Goal: Transaction & Acquisition: Purchase product/service

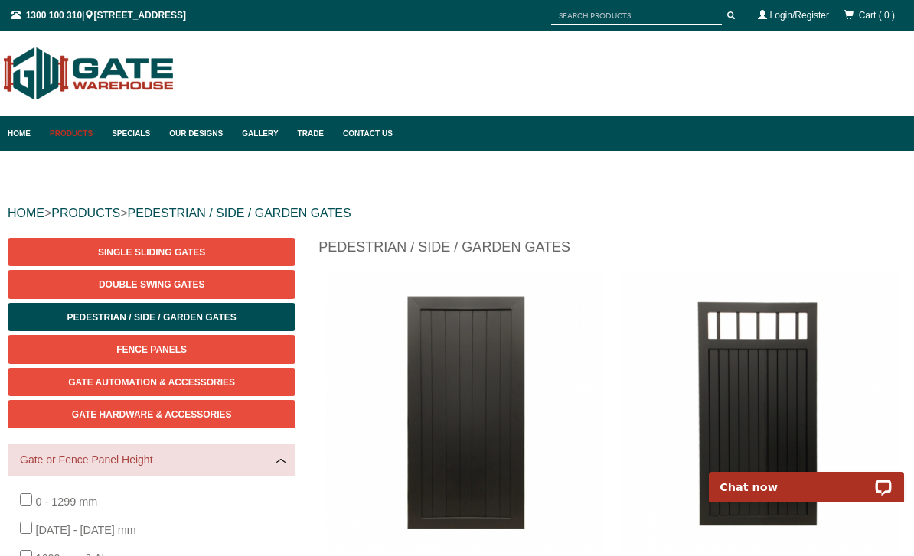
click at [208, 250] on link "Single Sliding Gates" at bounding box center [152, 252] width 288 height 28
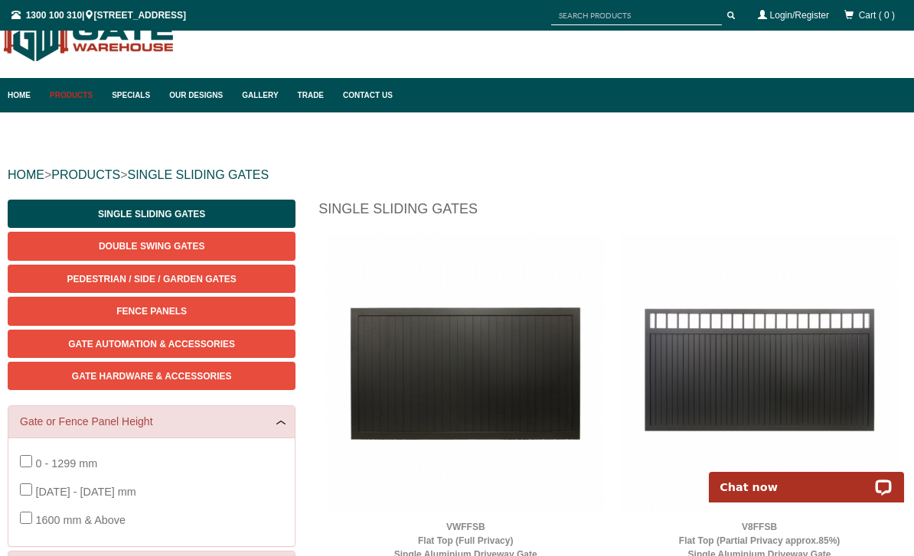
click at [243, 285] on link "Pedestrian / Side / Garden Gates" at bounding box center [152, 279] width 288 height 28
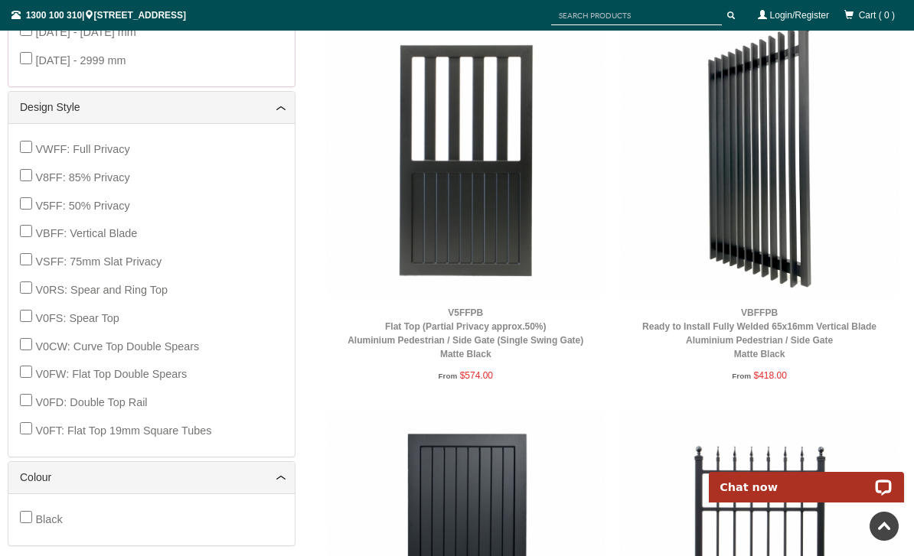
scroll to position [642, 0]
click at [781, 233] on img at bounding box center [759, 160] width 279 height 279
click at [781, 324] on link "VBFFPB Ready to Install Fully Welded 65x16mm Vertical Blade Aluminium Pedestria…" at bounding box center [759, 334] width 234 height 52
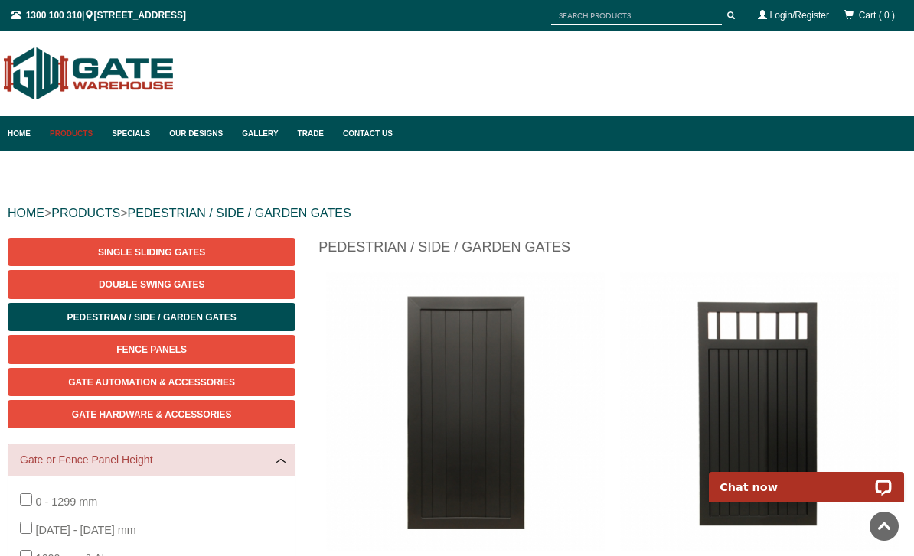
scroll to position [643, 0]
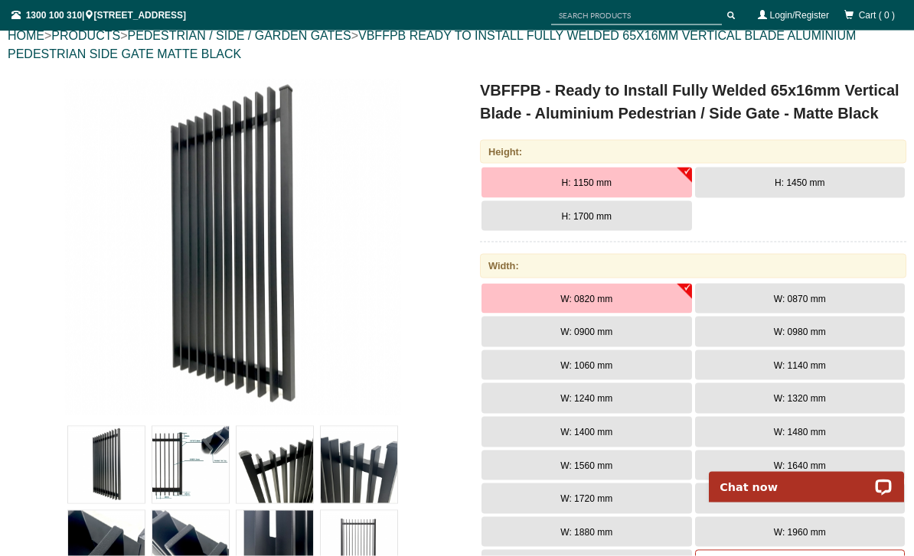
scroll to position [178, 0]
click at [191, 468] on img at bounding box center [190, 464] width 77 height 77
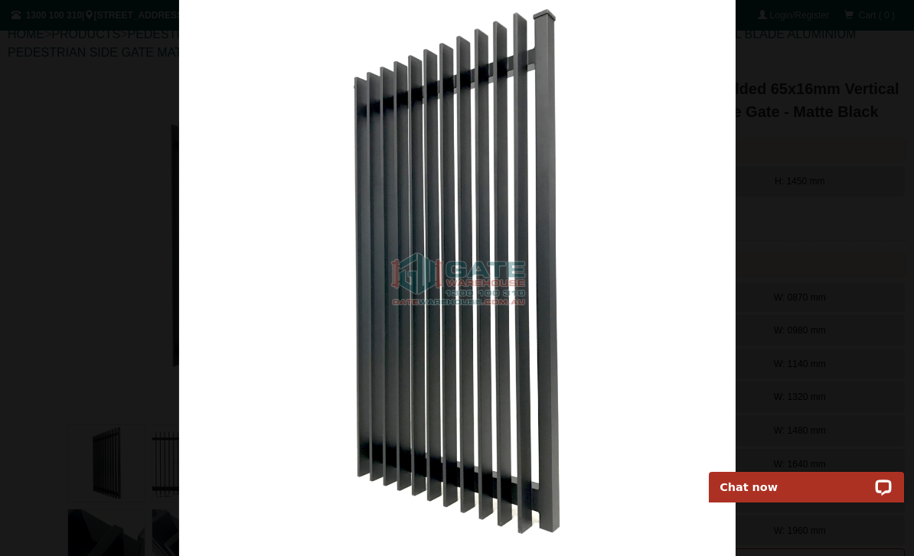
click at [823, 295] on div at bounding box center [457, 278] width 914 height 556
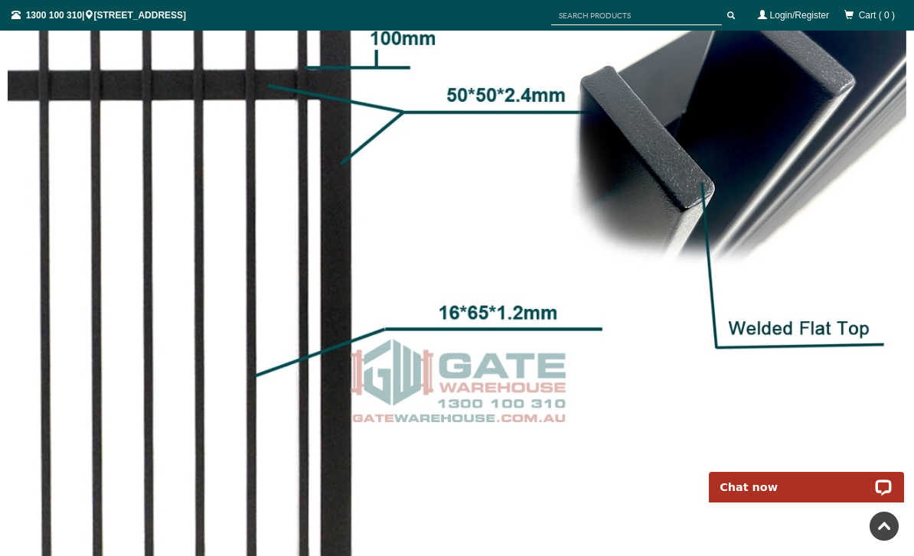
scroll to position [0, 0]
